Goal: Task Accomplishment & Management: Use online tool/utility

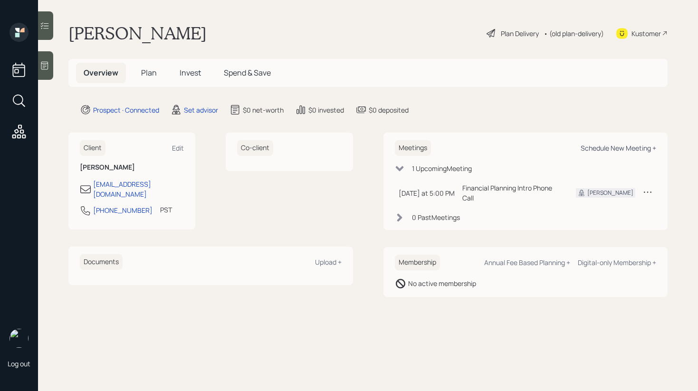
click at [619, 144] on div "Schedule New Meeting +" at bounding box center [618, 147] width 76 height 9
select select "round-[PERSON_NAME]"
click at [617, 150] on div "Schedule New Meeting +" at bounding box center [618, 147] width 76 height 9
select select "round-[PERSON_NAME]"
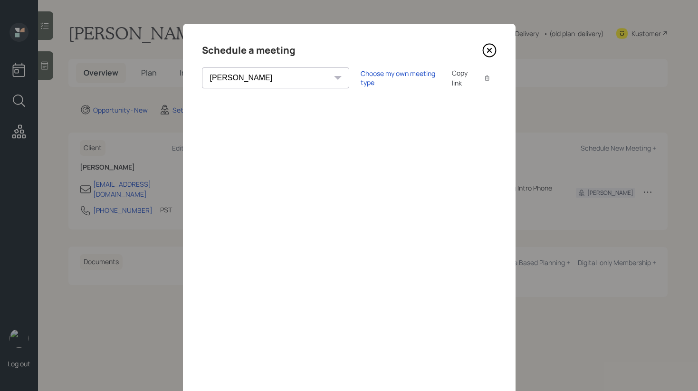
click at [452, 83] on div "Copy link Copy text" at bounding box center [474, 78] width 45 height 20
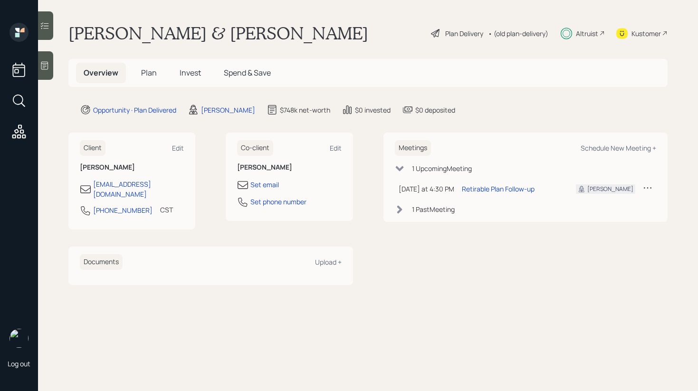
click at [47, 64] on icon at bounding box center [44, 65] width 9 height 9
